Goal: Transaction & Acquisition: Purchase product/service

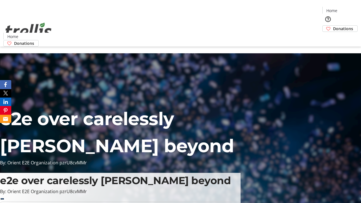
click at [333, 26] on span "Donations" at bounding box center [343, 29] width 20 height 6
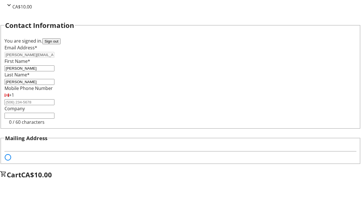
select select "BC"
select select "CA"
